Goal: Transaction & Acquisition: Book appointment/travel/reservation

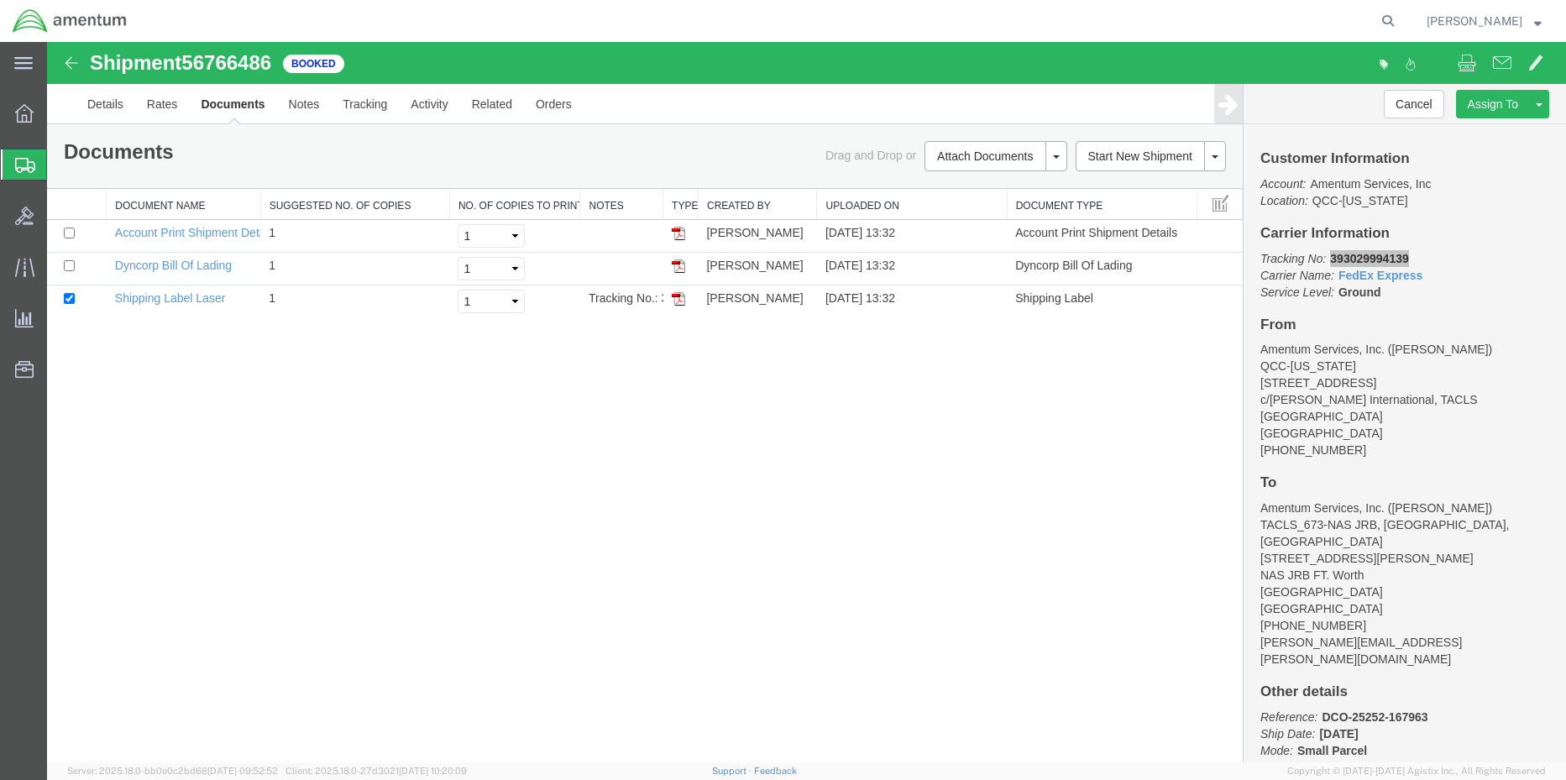
click at [0, 0] on span "Shipment Manager" at bounding box center [0, 0] width 0 height 0
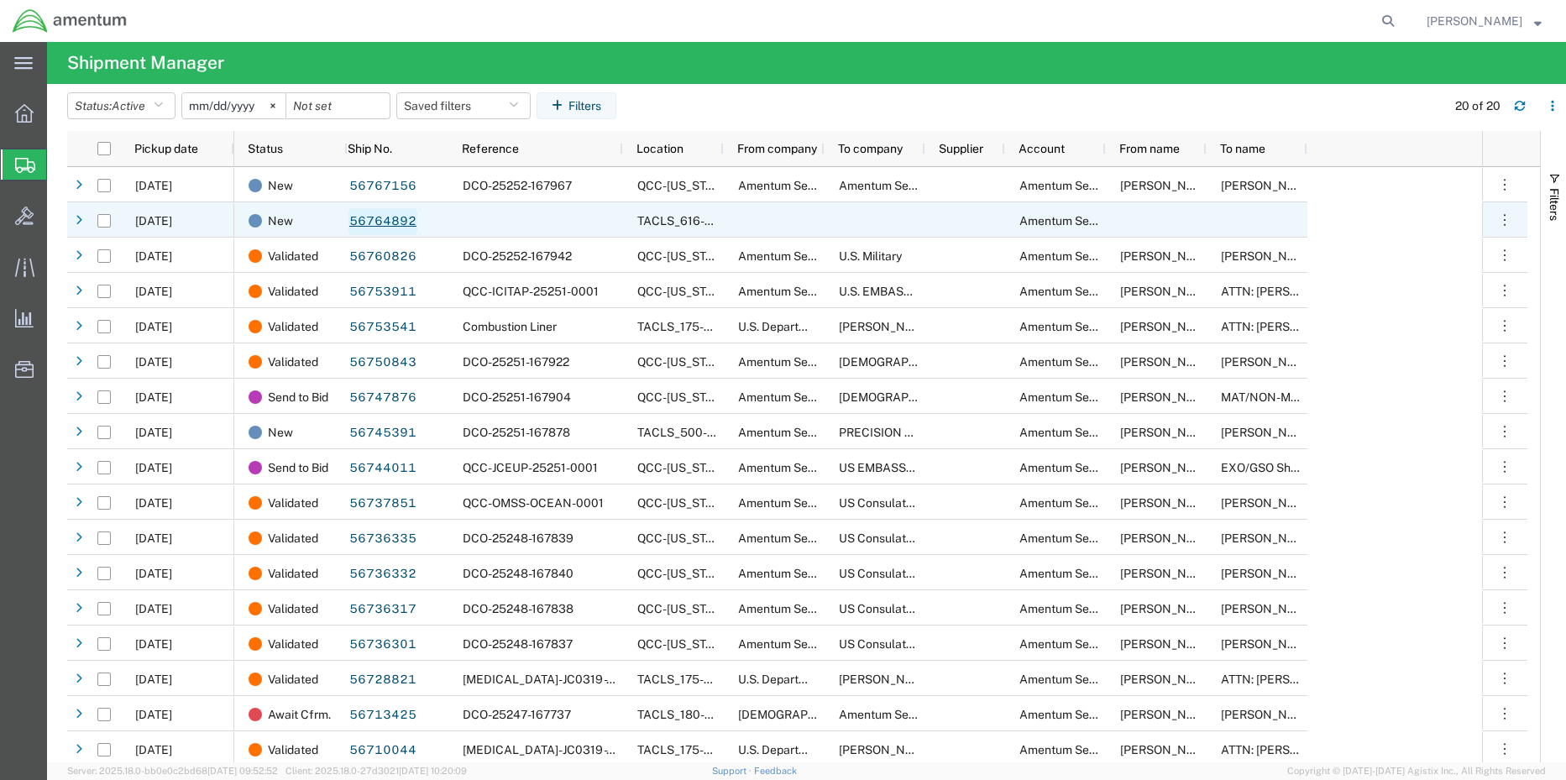
click at [385, 222] on link "56764892" at bounding box center [383, 221] width 69 height 27
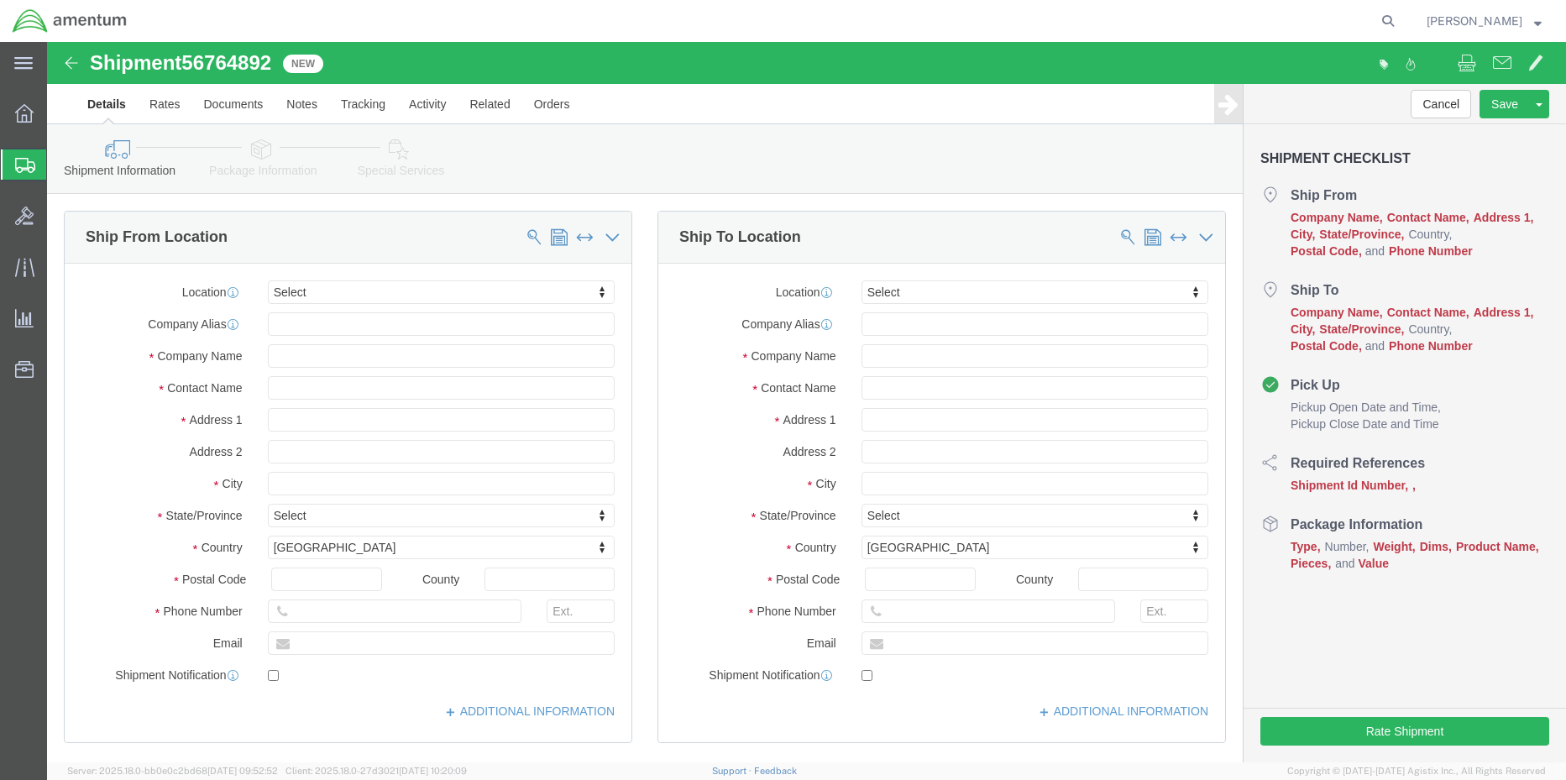
select select
click button "Cancel"
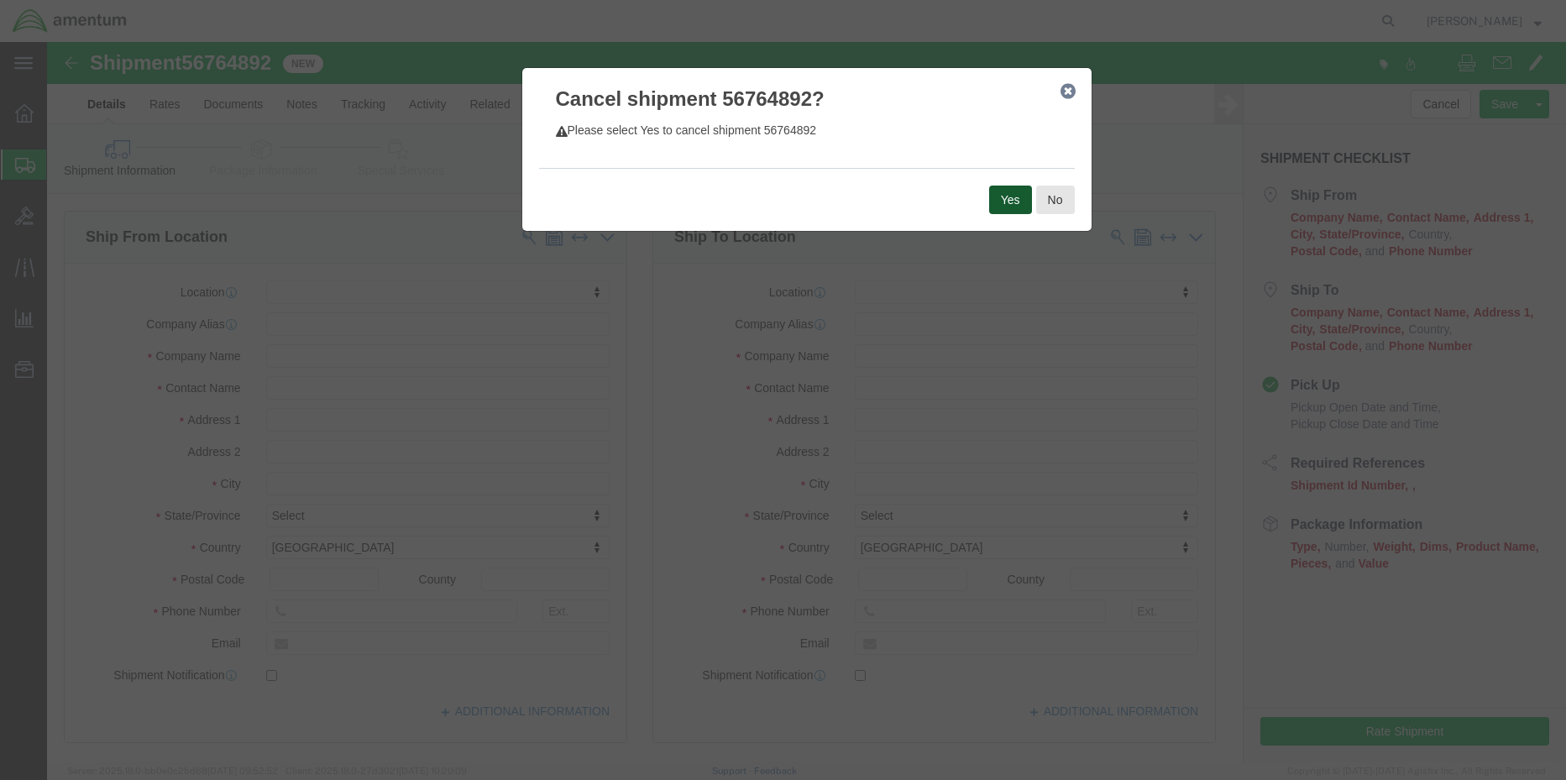
click button "Yes"
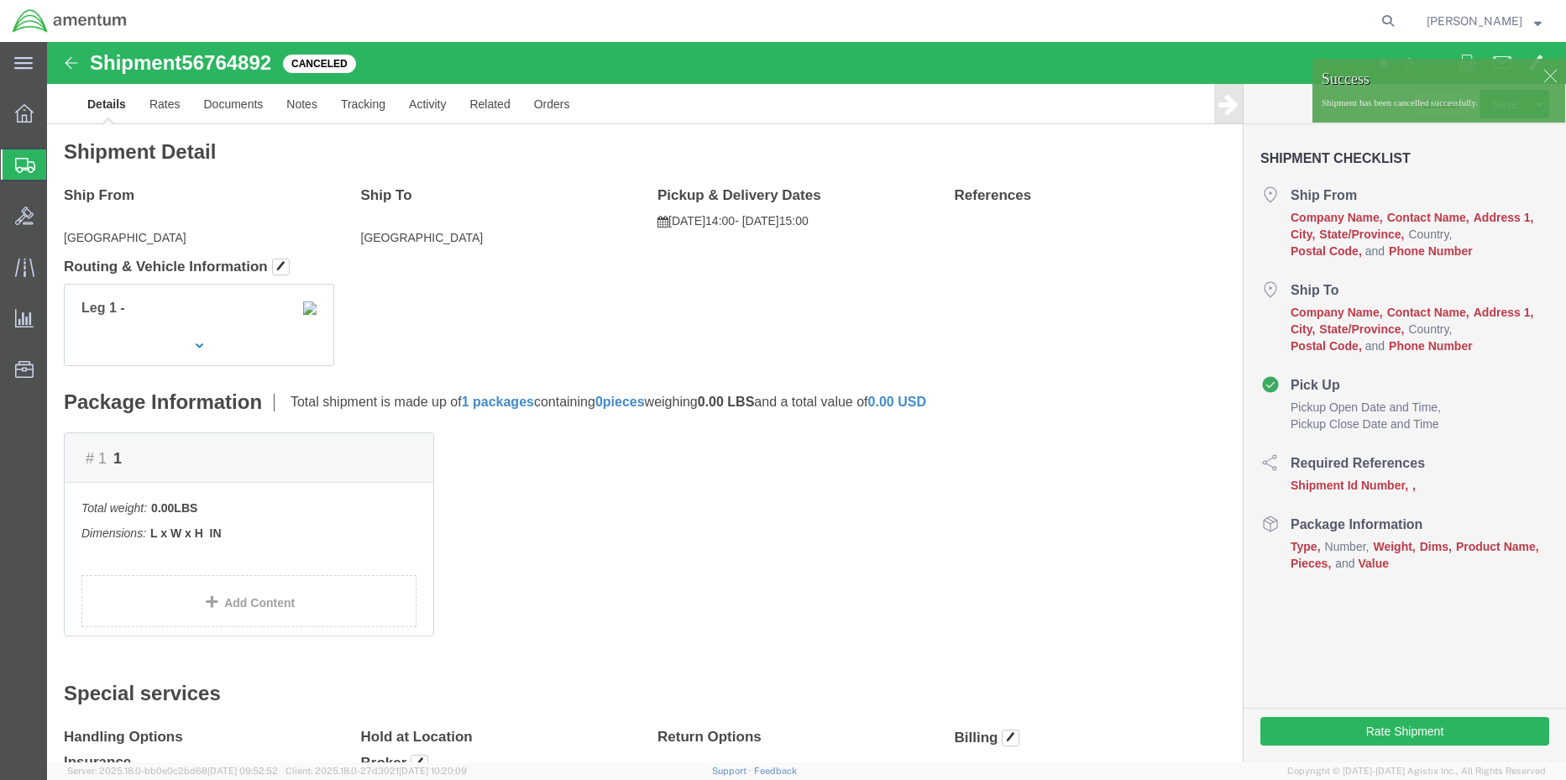
click at [0, 0] on span "Shipment Manager" at bounding box center [0, 0] width 0 height 0
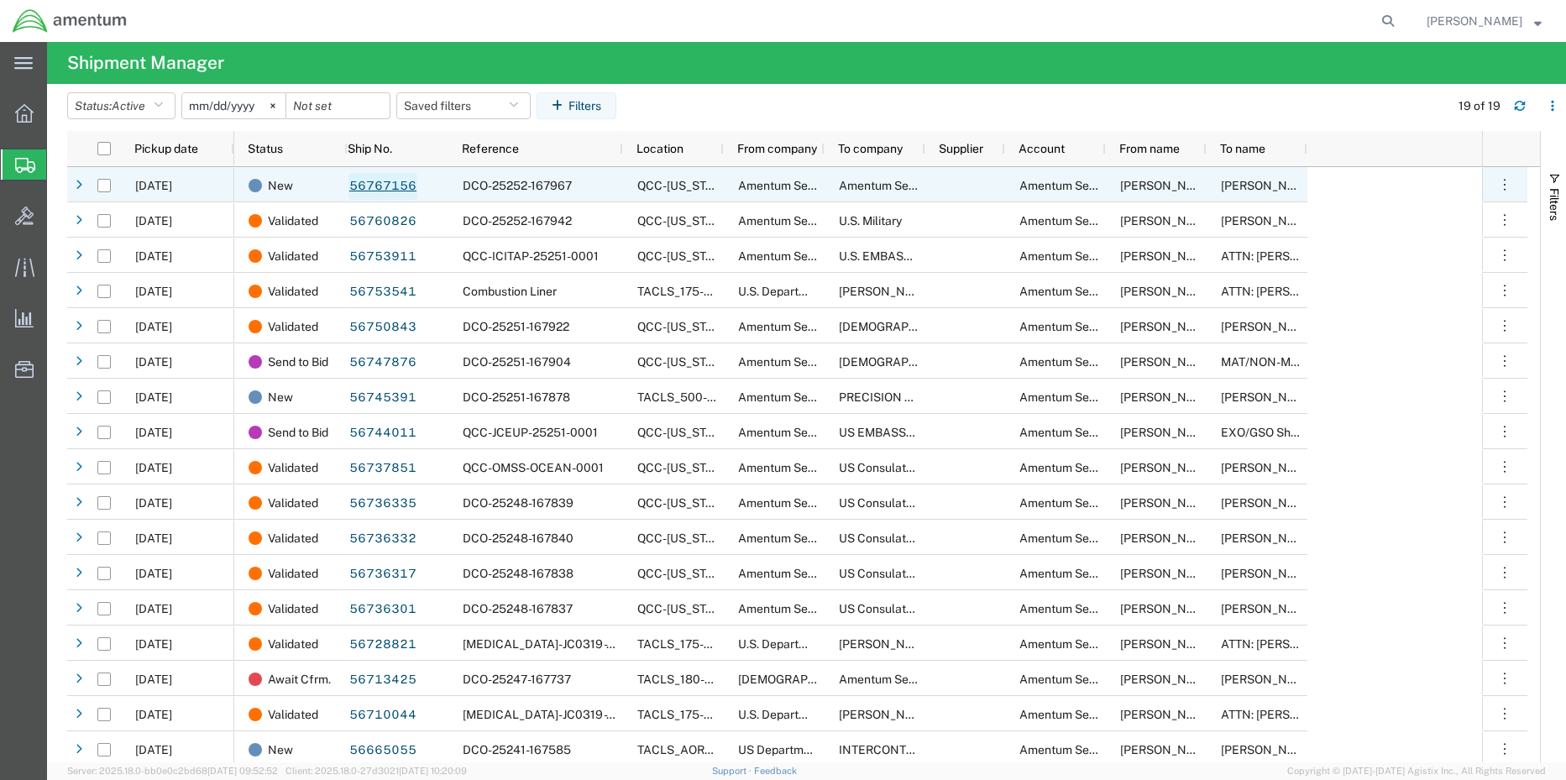
click at [391, 191] on link "56767156" at bounding box center [383, 186] width 69 height 27
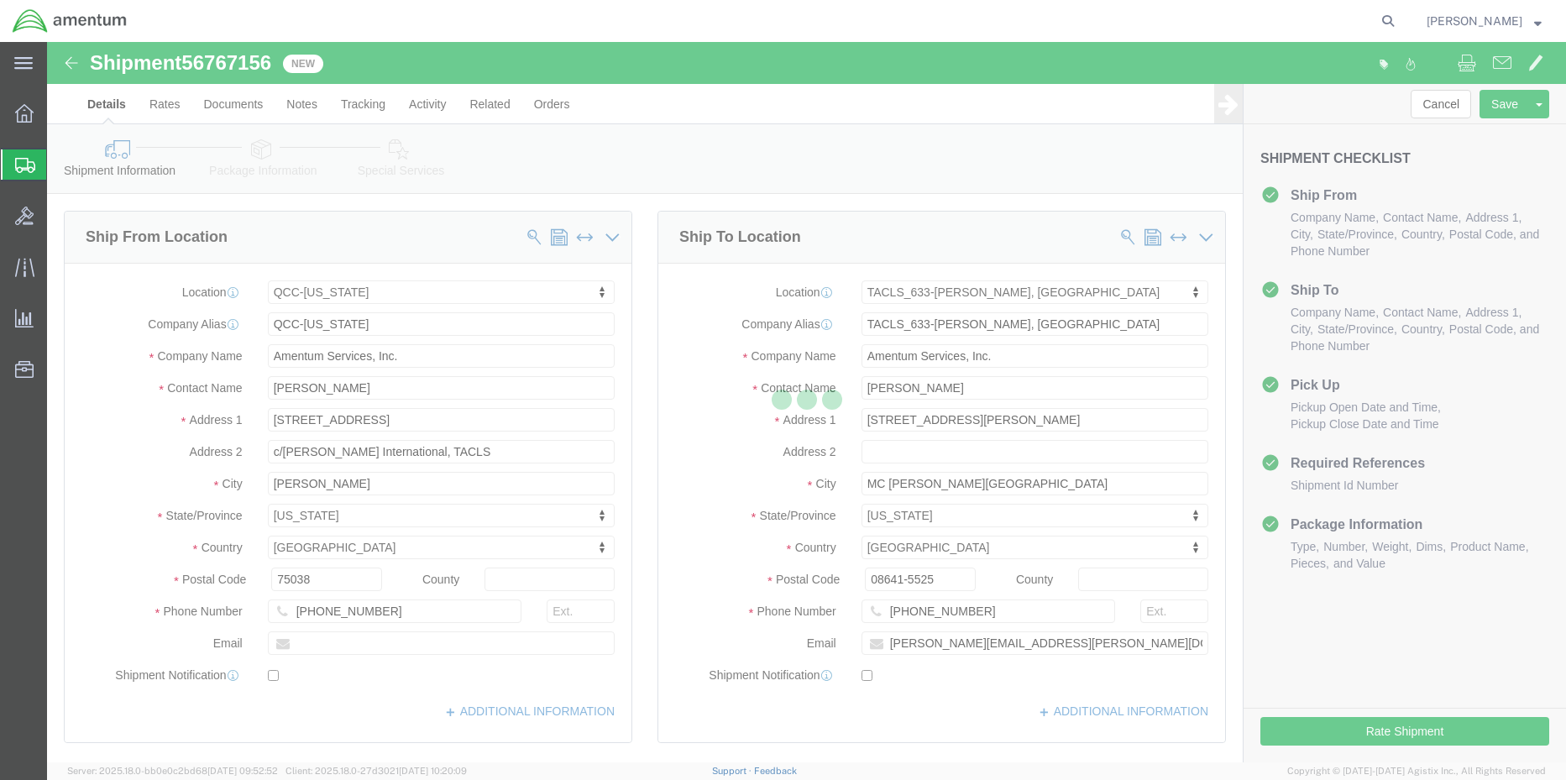
select select "42668"
select select "42718"
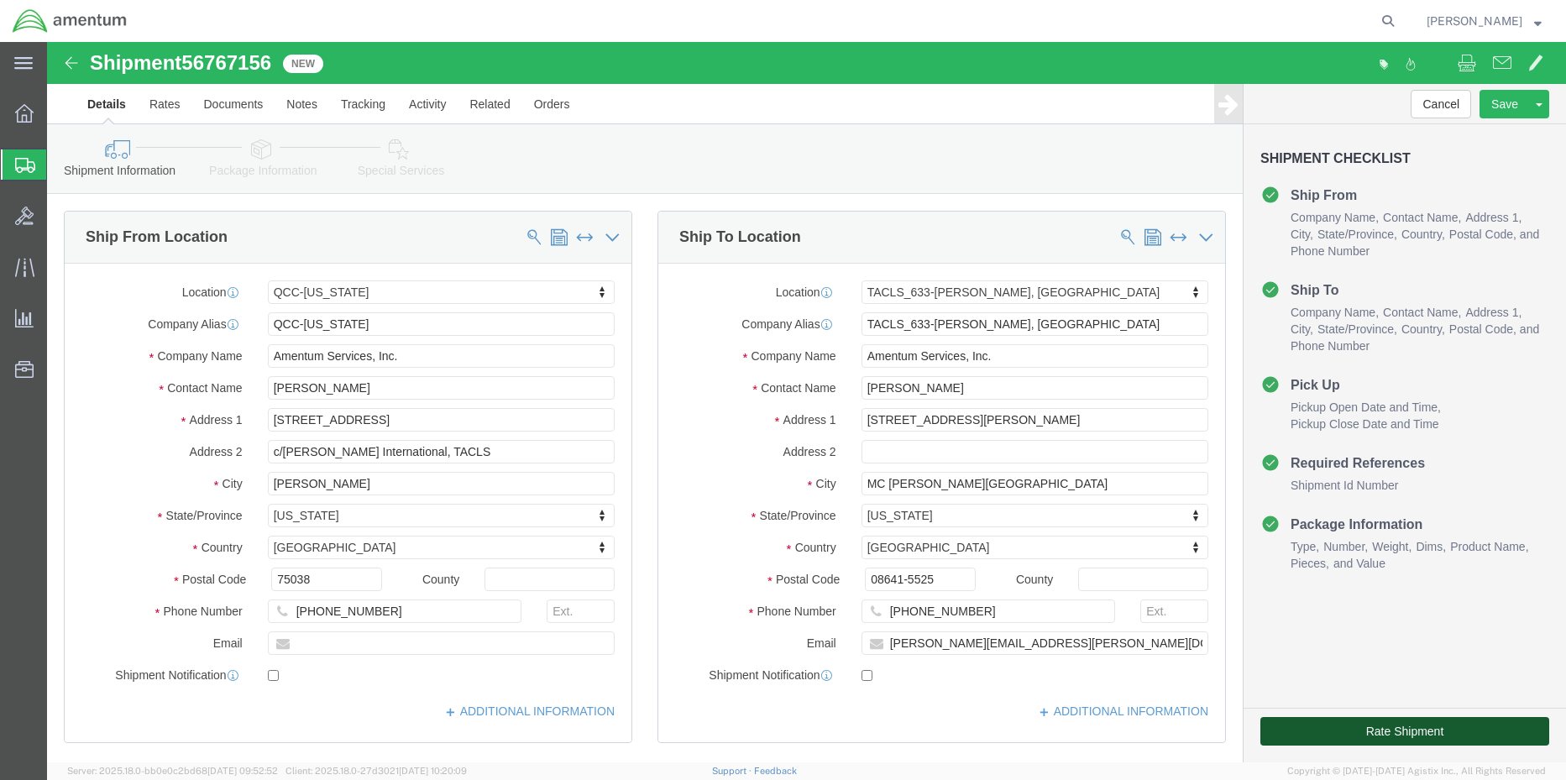
click button "Rate Shipment"
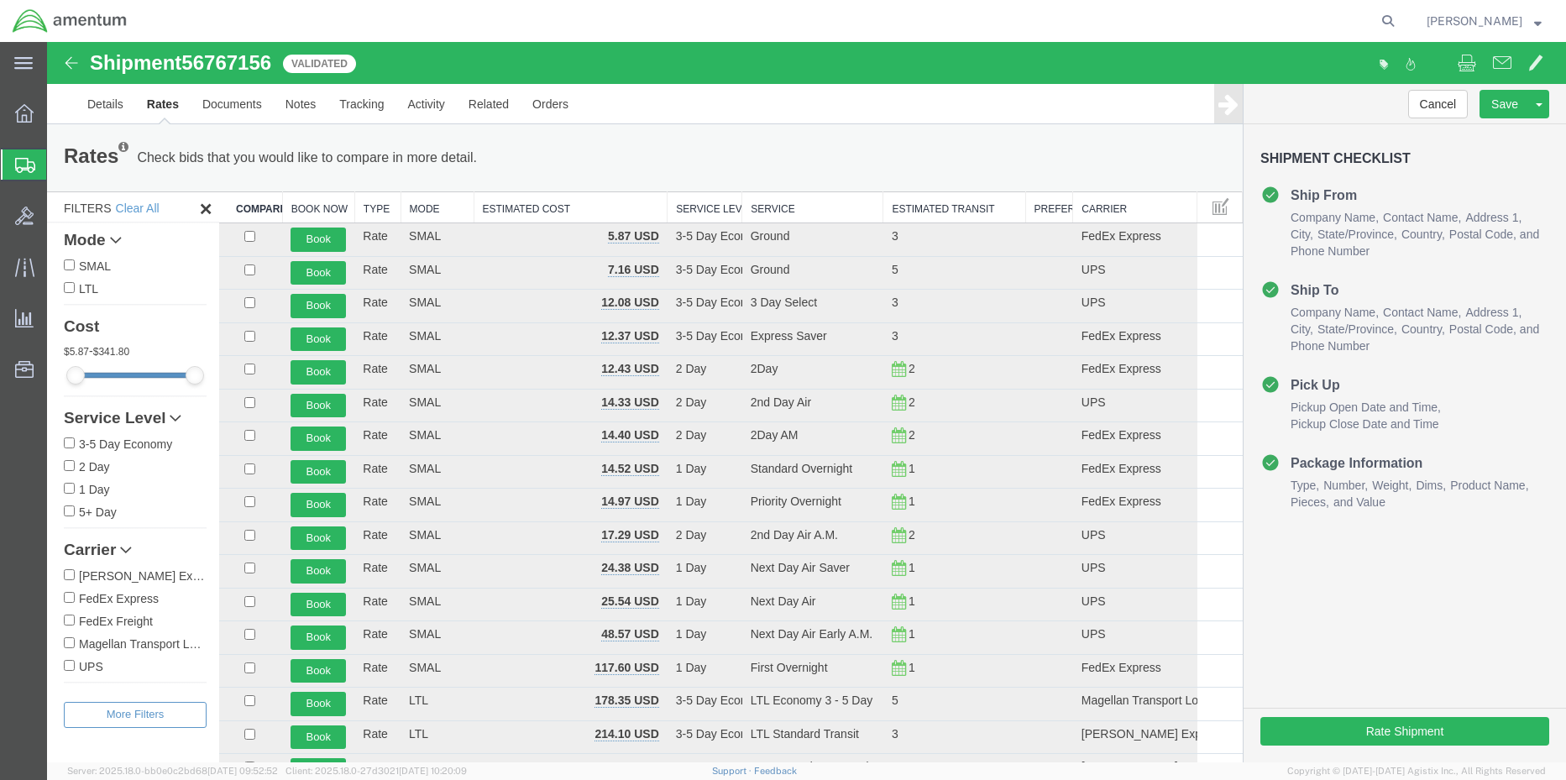
click at [70, 597] on input "FedEx Express" at bounding box center [69, 597] width 11 height 11
checkbox input "true"
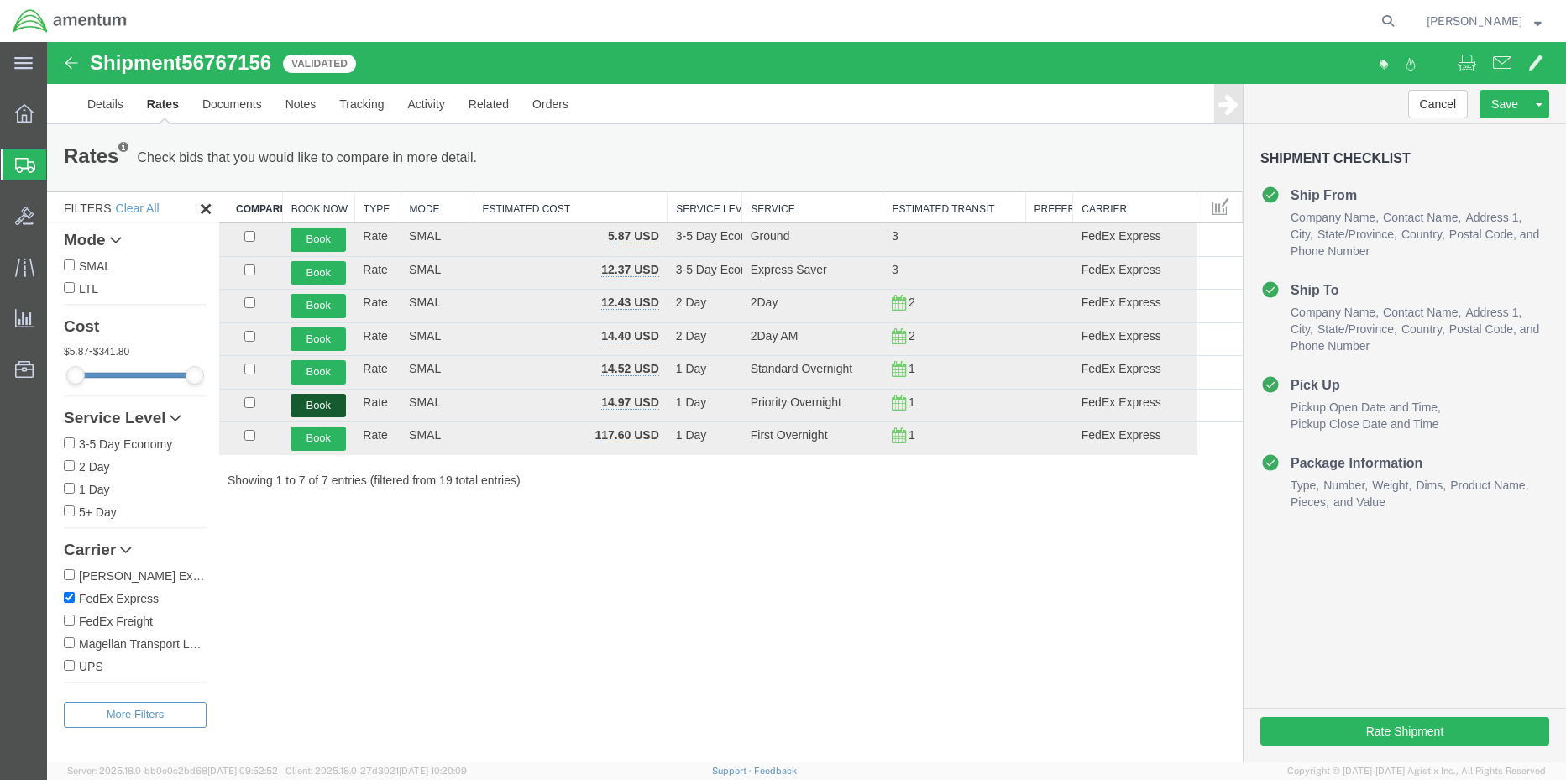
click at [313, 405] on button "Book" at bounding box center [318, 406] width 55 height 24
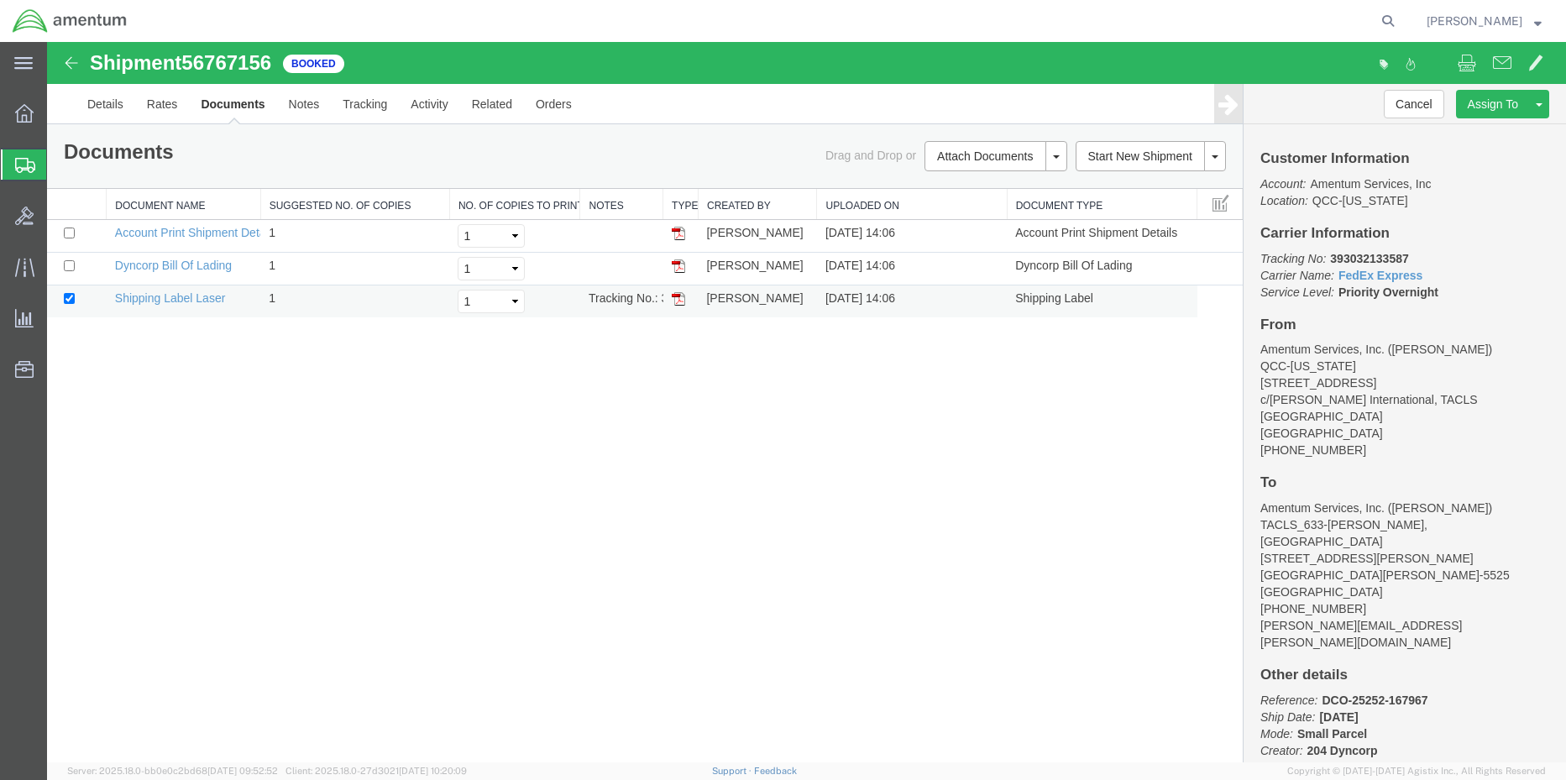
click at [683, 302] on img at bounding box center [678, 298] width 13 height 13
click at [24, 118] on icon at bounding box center [24, 113] width 18 height 18
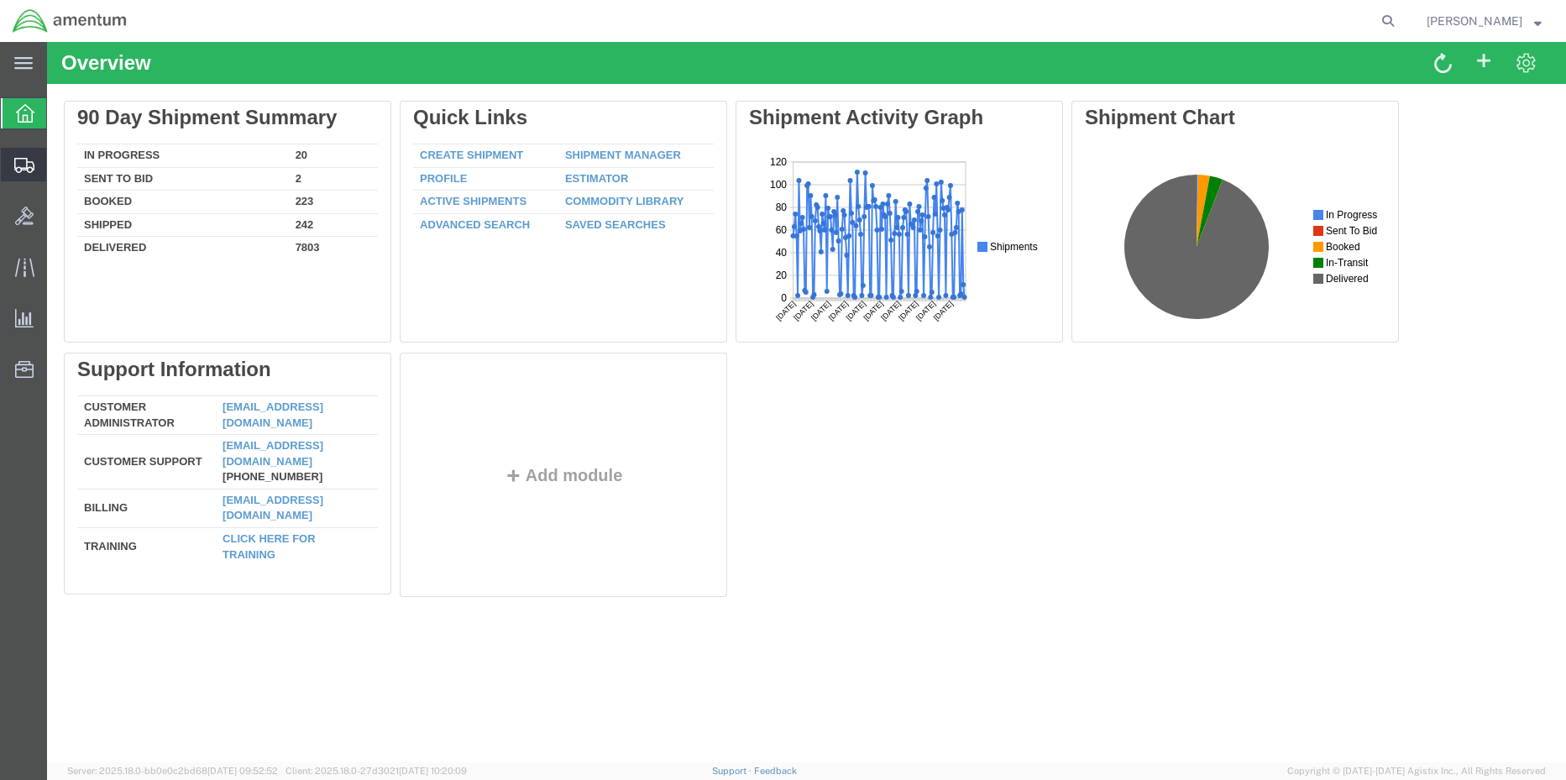
click at [31, 166] on icon at bounding box center [24, 165] width 20 height 15
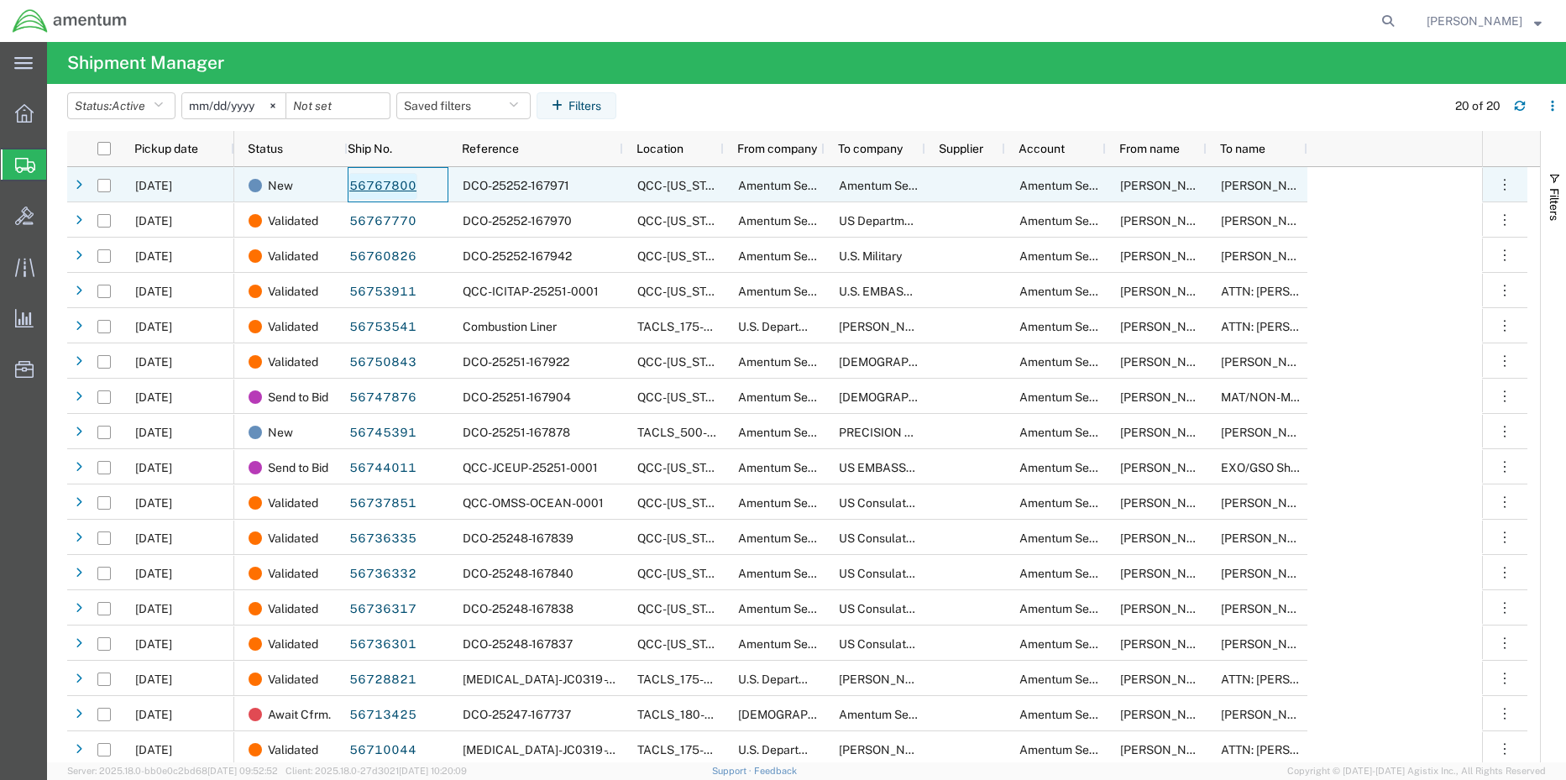
click at [370, 193] on link "56767800" at bounding box center [383, 186] width 69 height 27
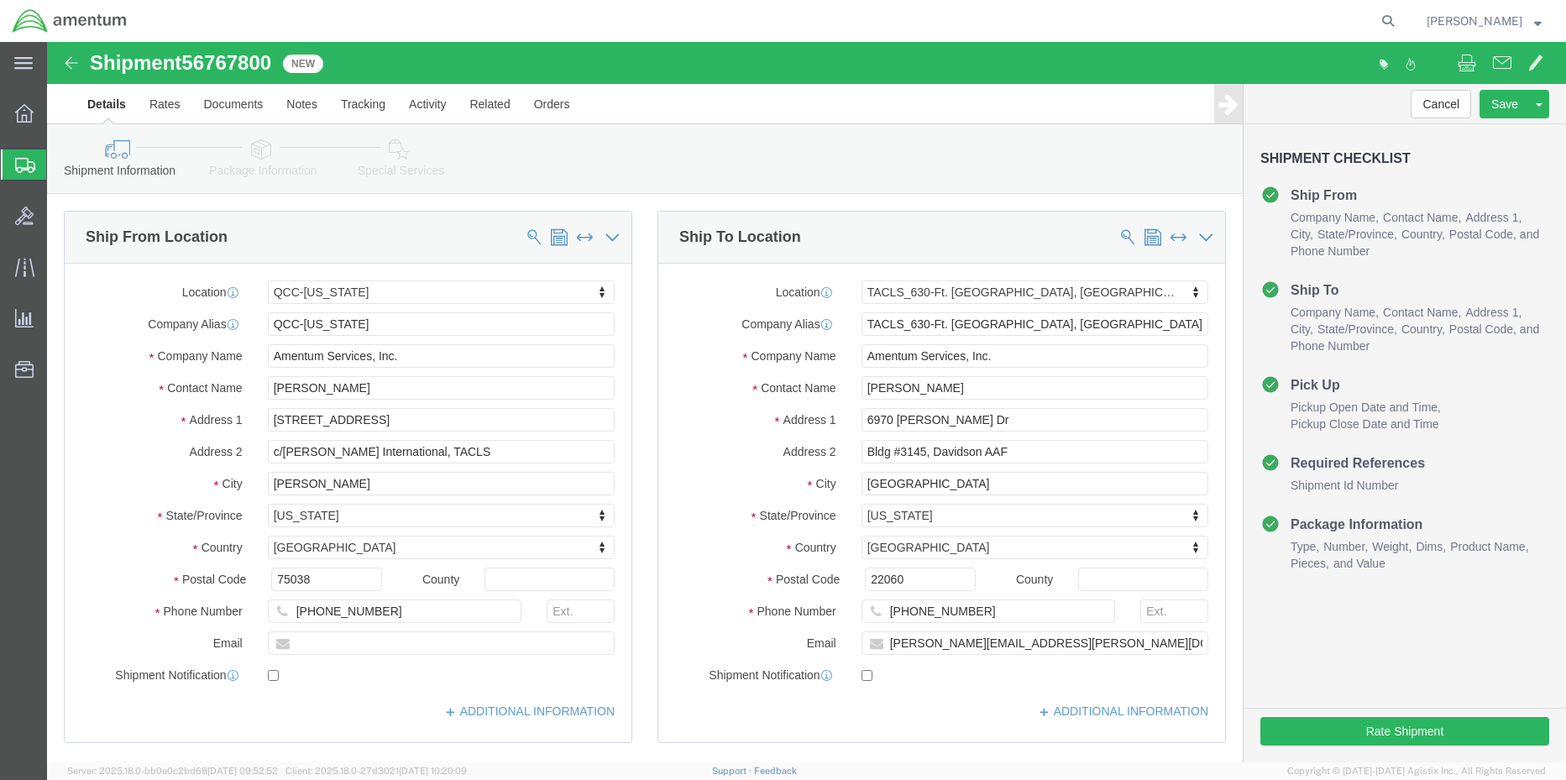
select select "42668"
select select "42715"
click button "Rate Shipment"
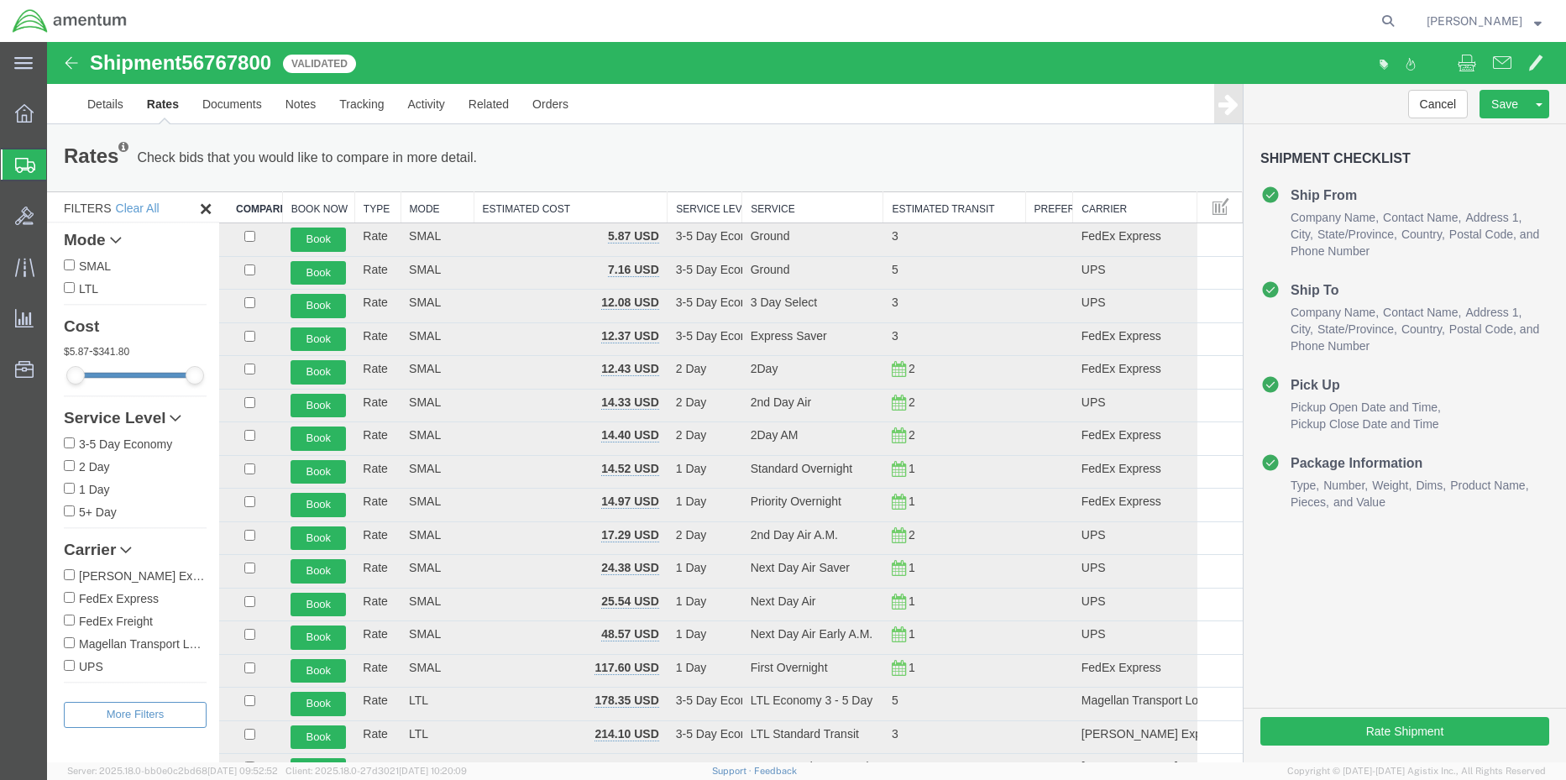
click at [68, 596] on input "FedEx Express" at bounding box center [69, 597] width 11 height 11
checkbox input "true"
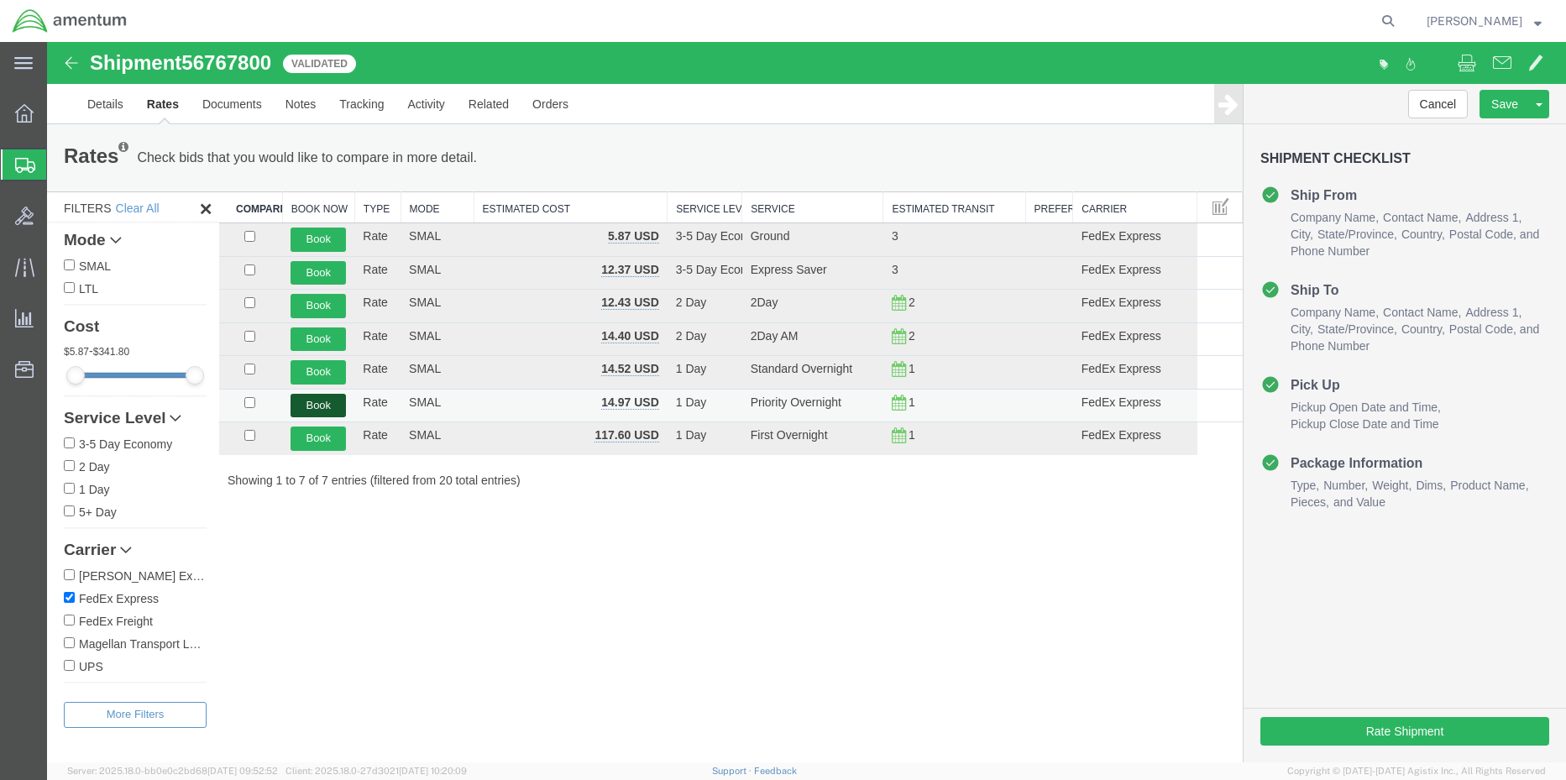
click at [317, 401] on button "Book" at bounding box center [318, 406] width 55 height 24
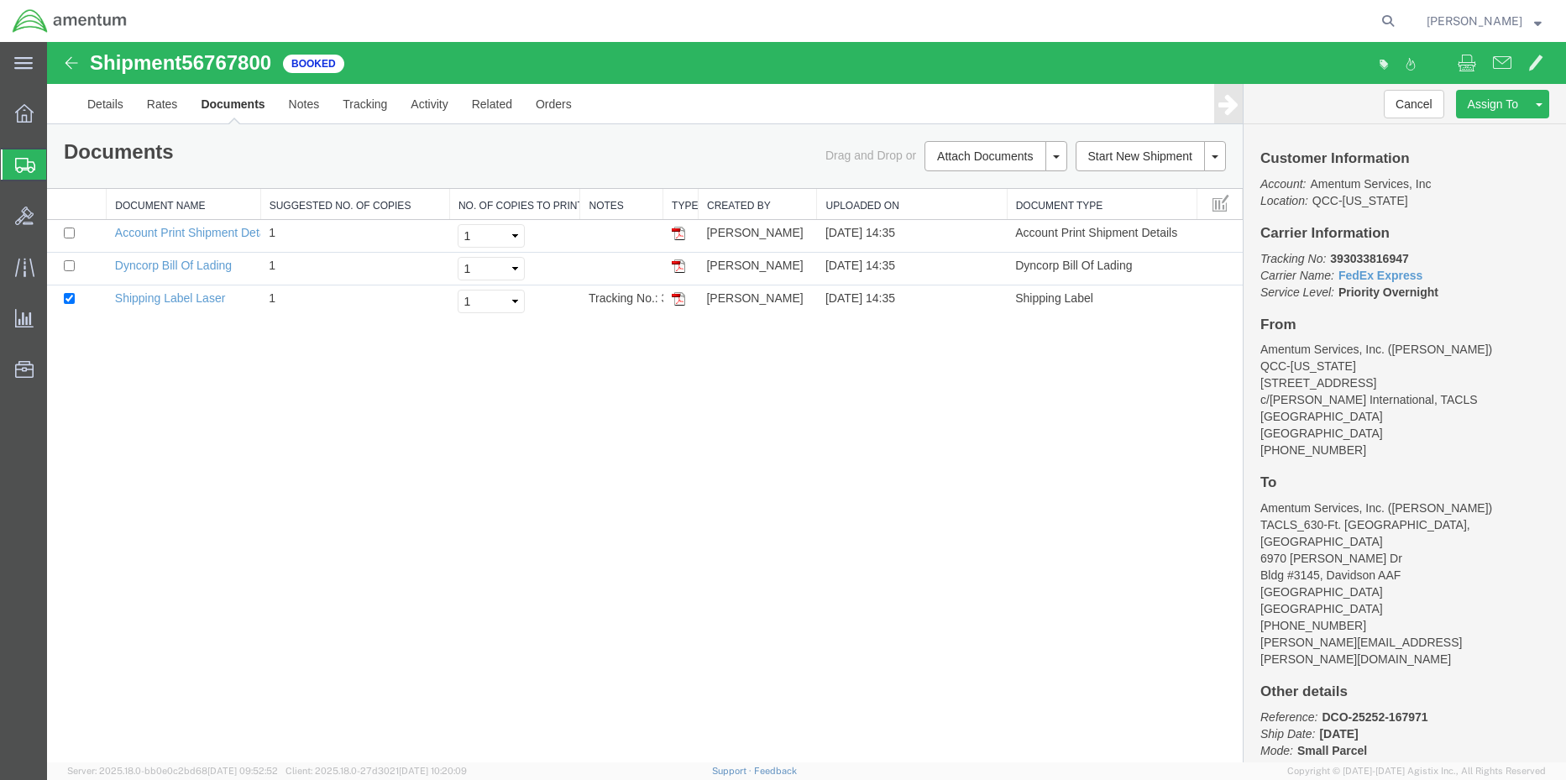
drag, startPoint x: 700, startPoint y: 505, endPoint x: 699, endPoint y: 539, distance: 34.5
click at [704, 539] on div "Shipment 56767800 3 of 3 Booked Details Rates Documents Notes Tracking Activity…" at bounding box center [806, 402] width 1519 height 721
click at [676, 299] on img at bounding box center [678, 298] width 13 height 13
